Goal: Transaction & Acquisition: Purchase product/service

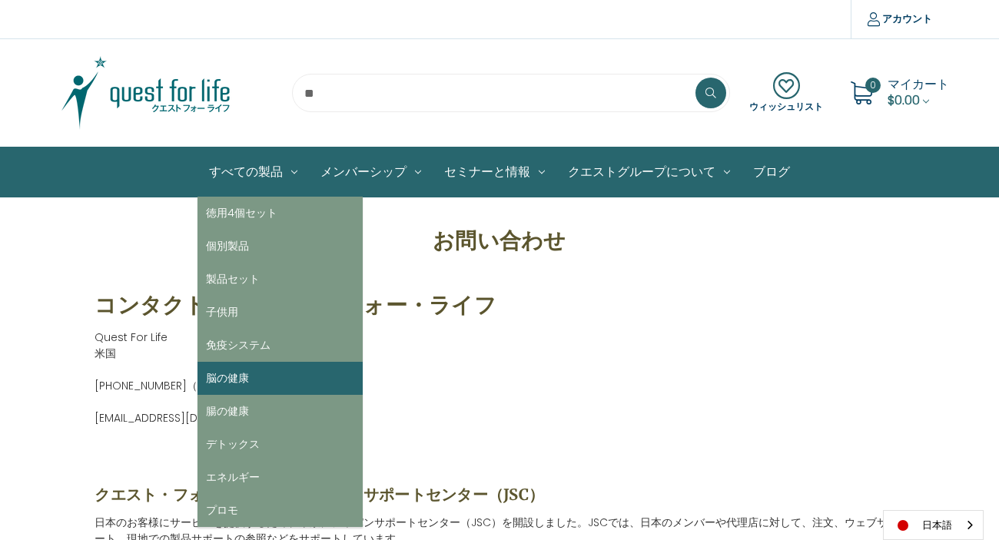
click at [230, 387] on link "脳の健康" at bounding box center [280, 378] width 165 height 33
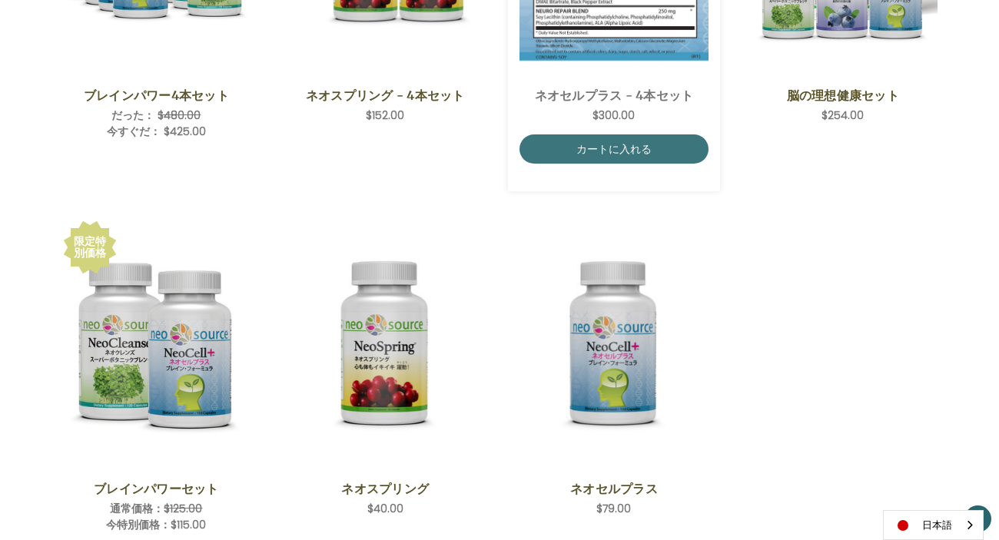
scroll to position [304, 0]
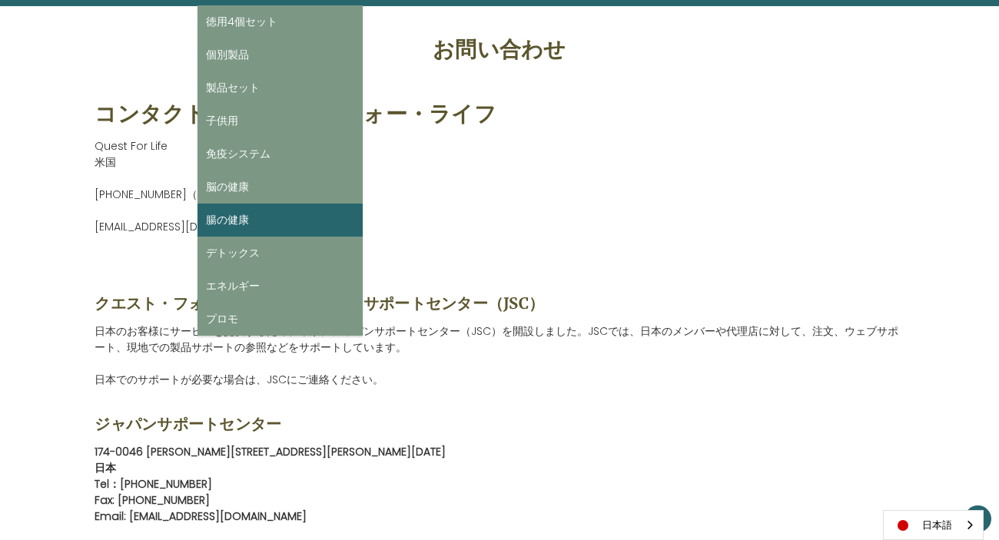
scroll to position [308, 0]
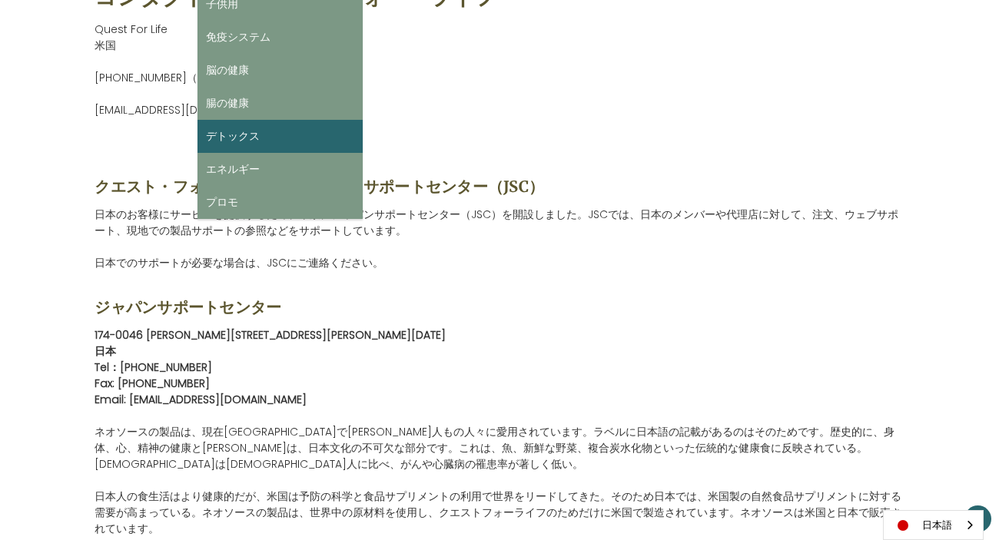
click at [244, 138] on link "デトックス" at bounding box center [280, 136] width 165 height 33
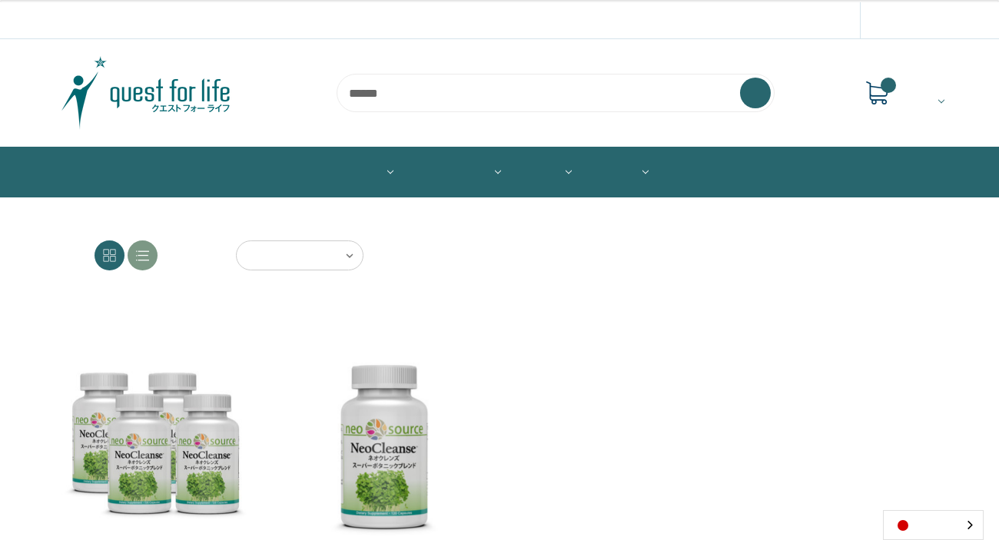
scroll to position [267, 0]
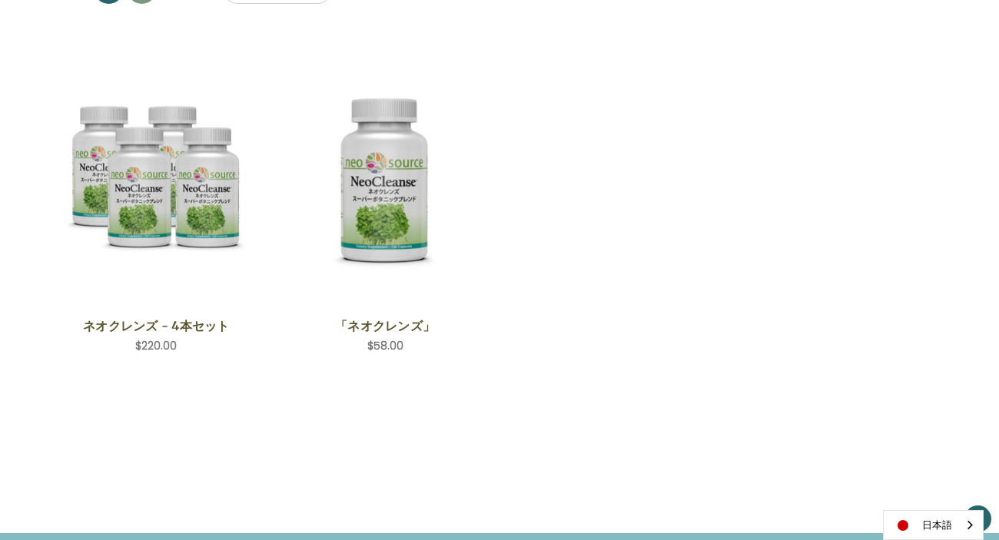
click at [605, 279] on ul "クイックビュー ネオクレンズ - 4本セット 希望小売価格 通常価格： 特別価格： $220.00 カートに入れる アイテムが追加されました" at bounding box center [499, 224] width 915 height 377
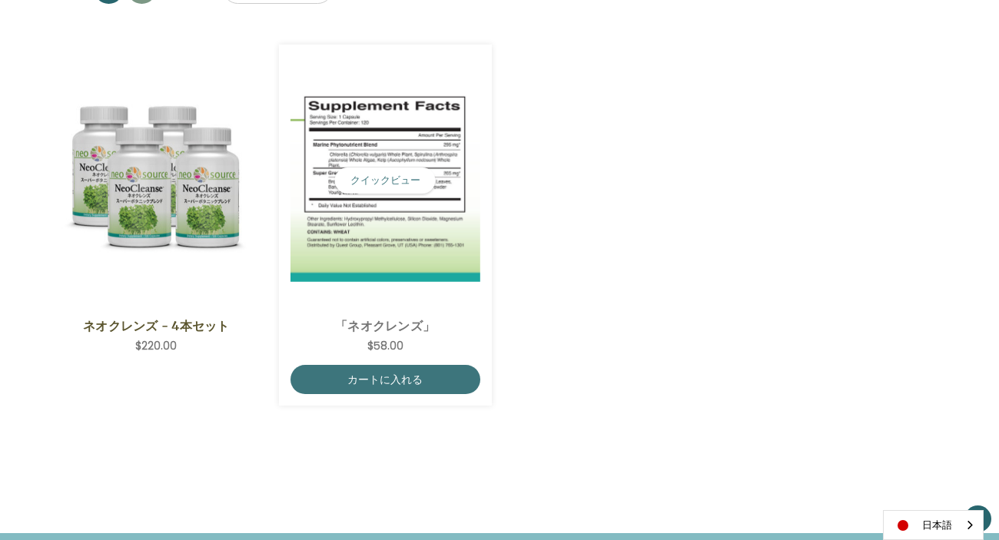
click at [396, 230] on img "NeoCleanse,$58.00\a" at bounding box center [386, 181] width 190 height 202
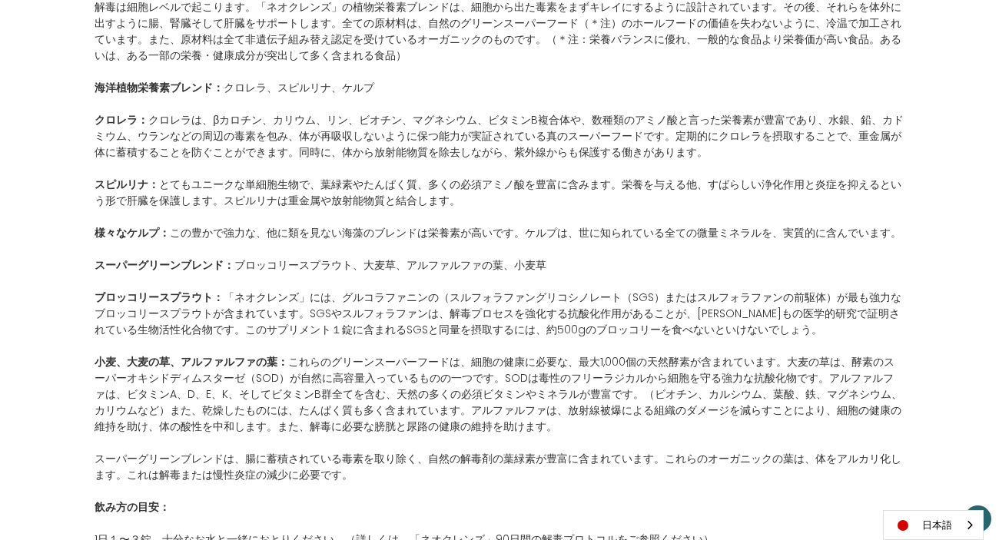
scroll to position [1105, 0]
